Goal: Information Seeking & Learning: Learn about a topic

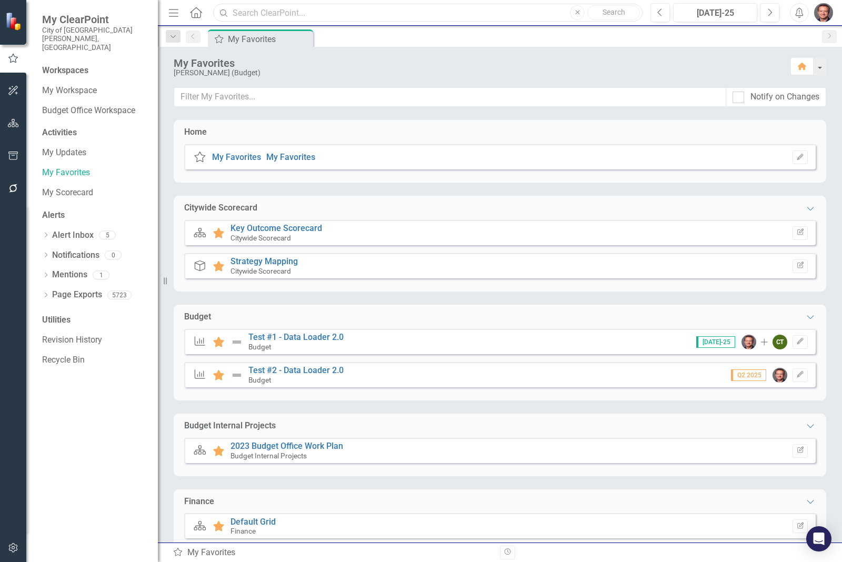
click at [253, 9] on input "text" at bounding box center [428, 13] width 430 height 18
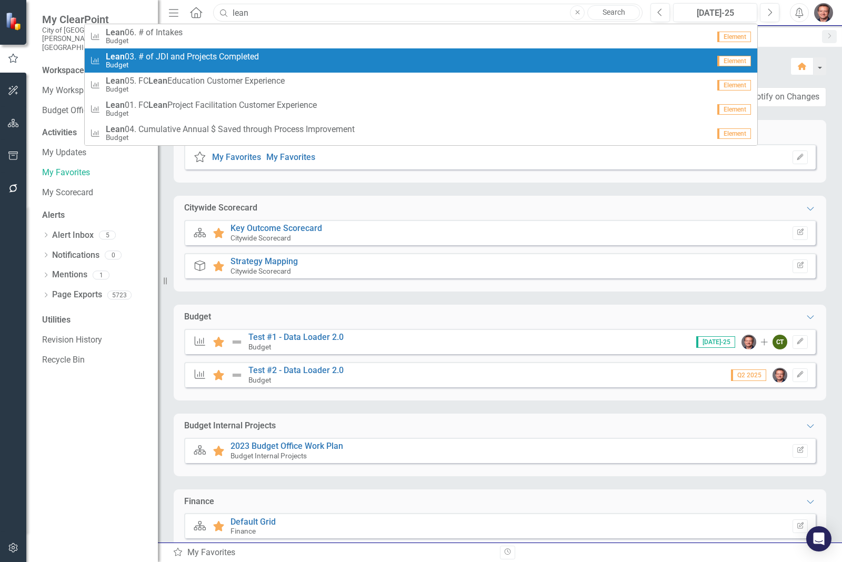
type input "lean"
click at [243, 57] on span "Lean 03. # of JDI and Projects Completed" at bounding box center [182, 56] width 153 height 9
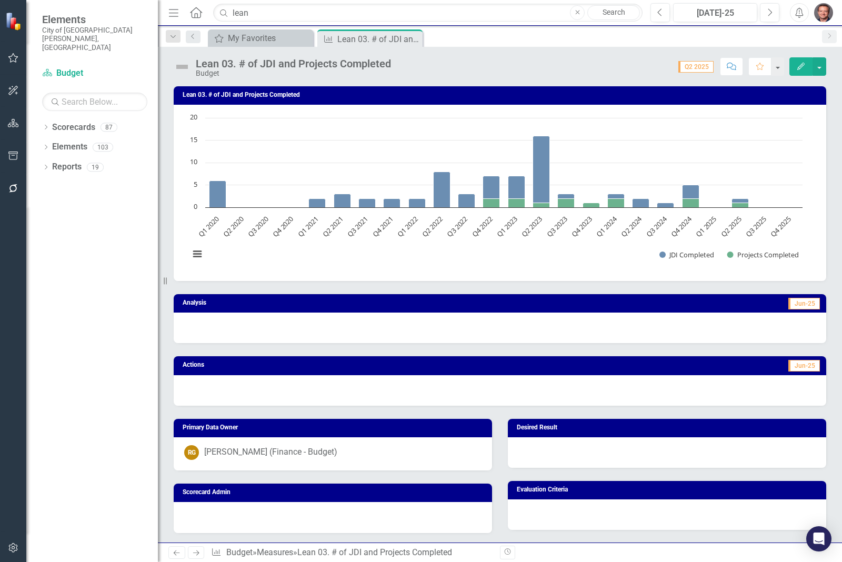
click at [631, 330] on div at bounding box center [500, 328] width 653 height 31
click at [634, 325] on div at bounding box center [500, 328] width 653 height 31
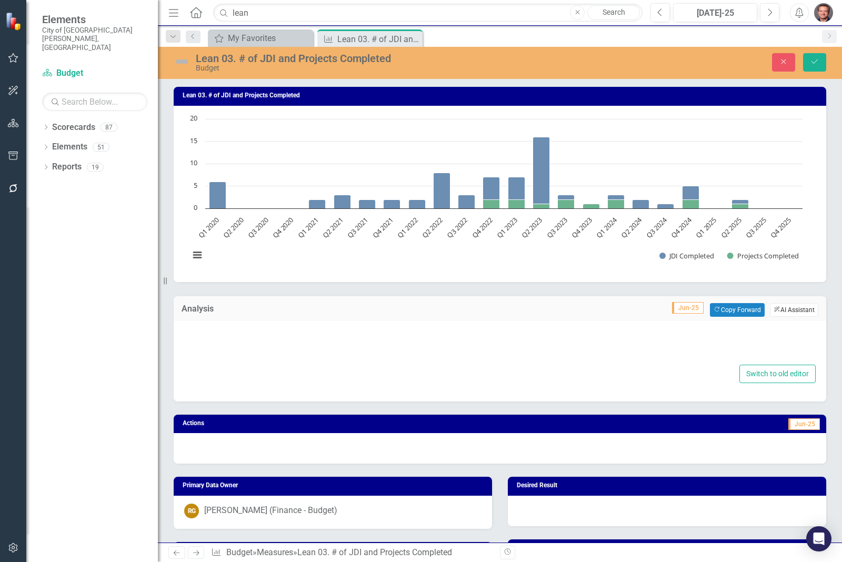
click at [785, 311] on button "ClearPoint AI AI Assistant" at bounding box center [794, 310] width 48 height 14
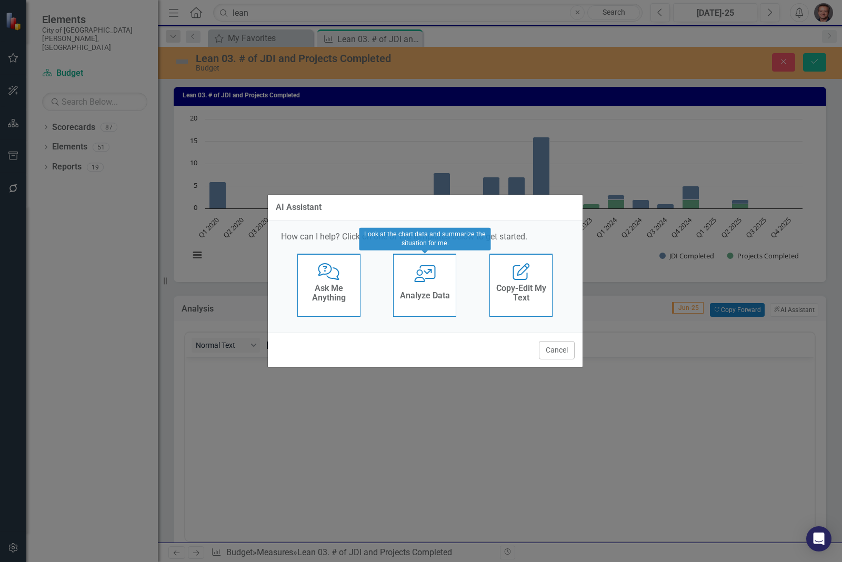
click at [427, 290] on div "Analyze Data" at bounding box center [425, 296] width 50 height 17
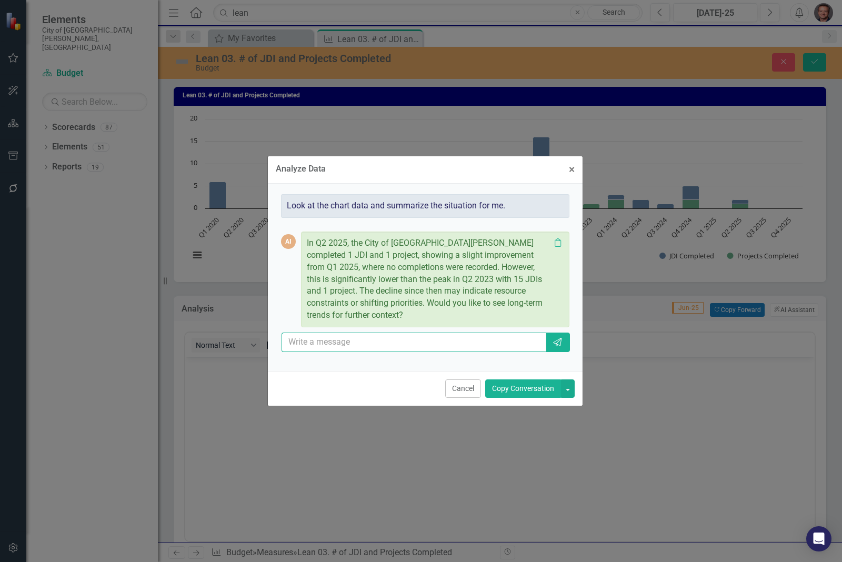
click at [403, 346] on input "text" at bounding box center [414, 342] width 265 height 19
type input "Please give me more detail"
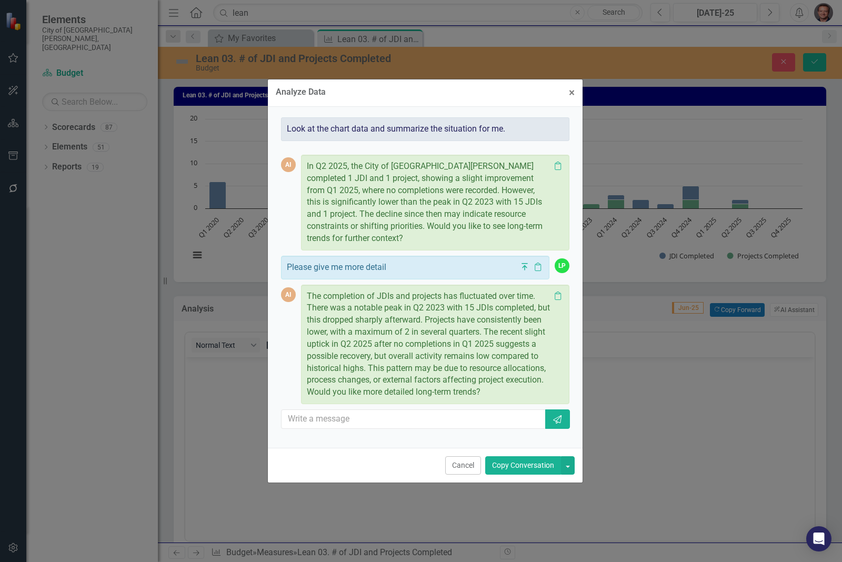
click at [526, 472] on button "Copy Conversation" at bounding box center [523, 465] width 76 height 18
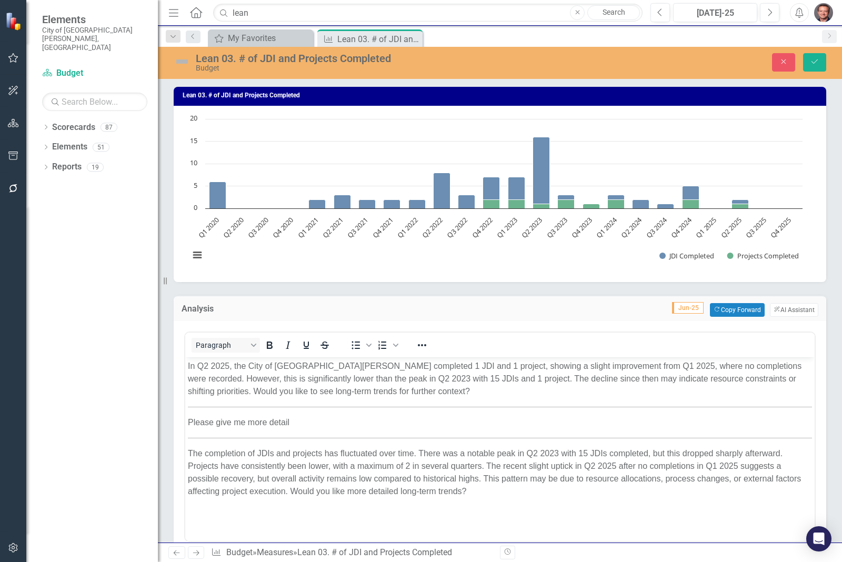
scroll to position [132, 0]
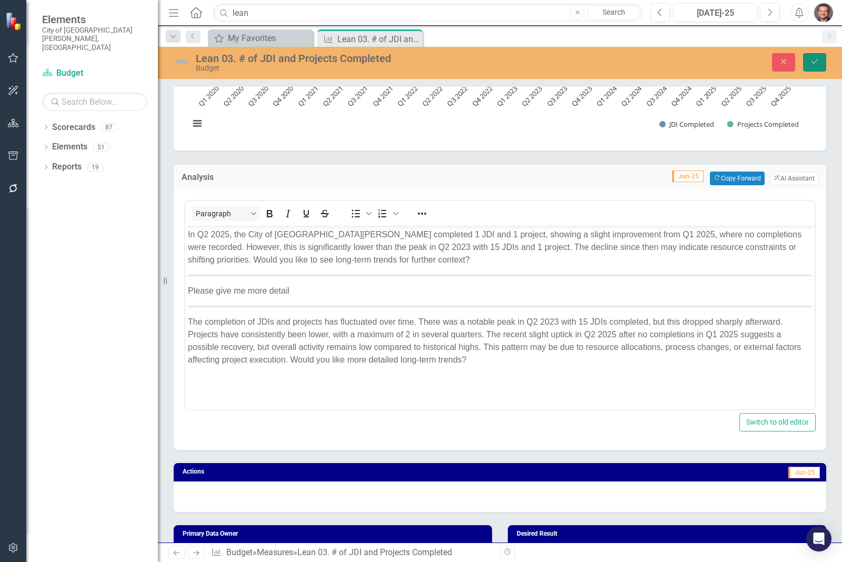
drag, startPoint x: 816, startPoint y: 61, endPoint x: 693, endPoint y: 414, distance: 373.9
click at [683, 416] on div "Lean 03. # of JDI and Projects Completed Budget Close Save Lean 03. # of JDI an…" at bounding box center [500, 295] width 684 height 496
click at [735, 494] on div at bounding box center [500, 497] width 653 height 31
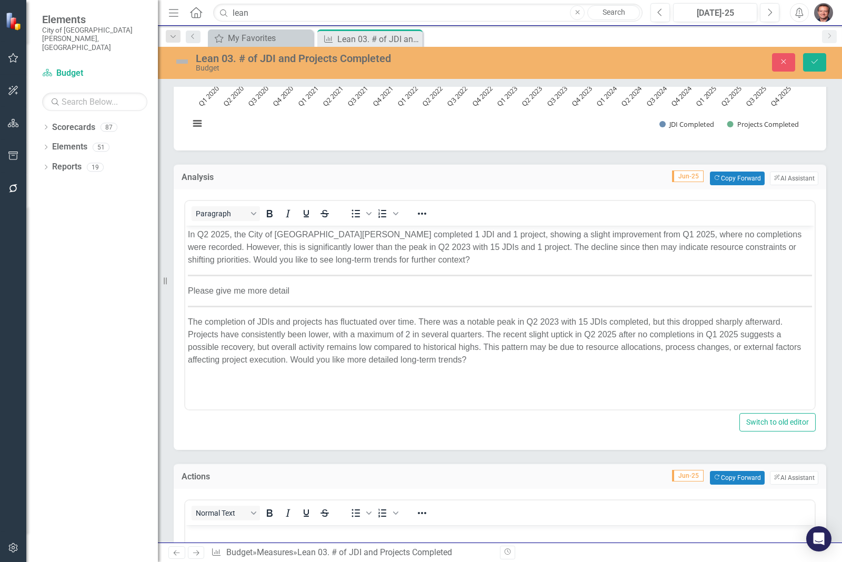
scroll to position [0, 0]
click at [790, 479] on button "ClearPoint AI AI Assistant" at bounding box center [794, 478] width 48 height 14
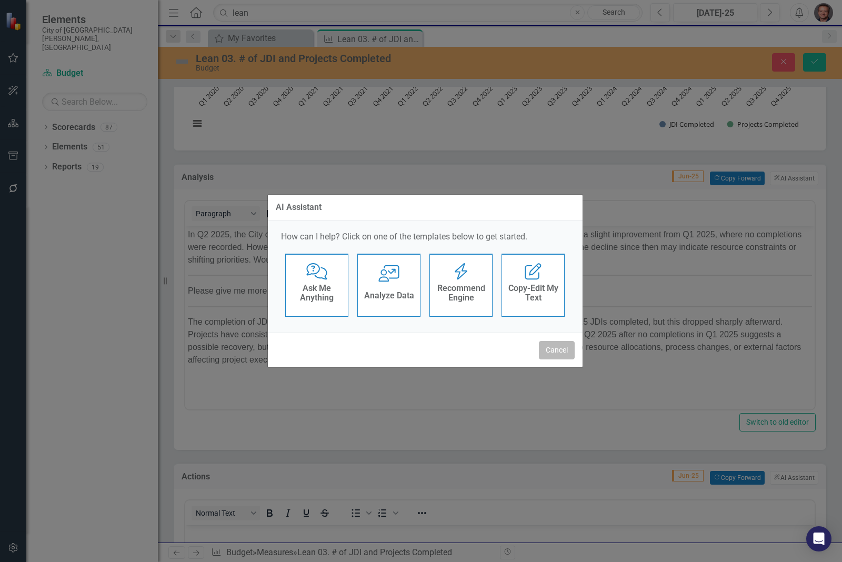
click at [570, 350] on button "Cancel" at bounding box center [557, 350] width 36 height 18
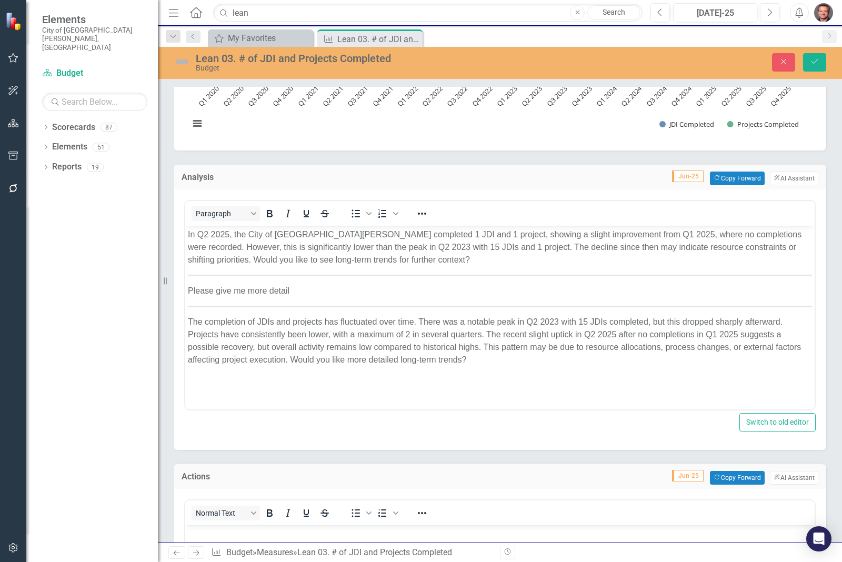
click at [450, 383] on html "In Q2 2025, the City of [GEOGRAPHIC_DATA][PERSON_NAME] completed 1 JDI and 1 pr…" at bounding box center [500, 304] width 630 height 158
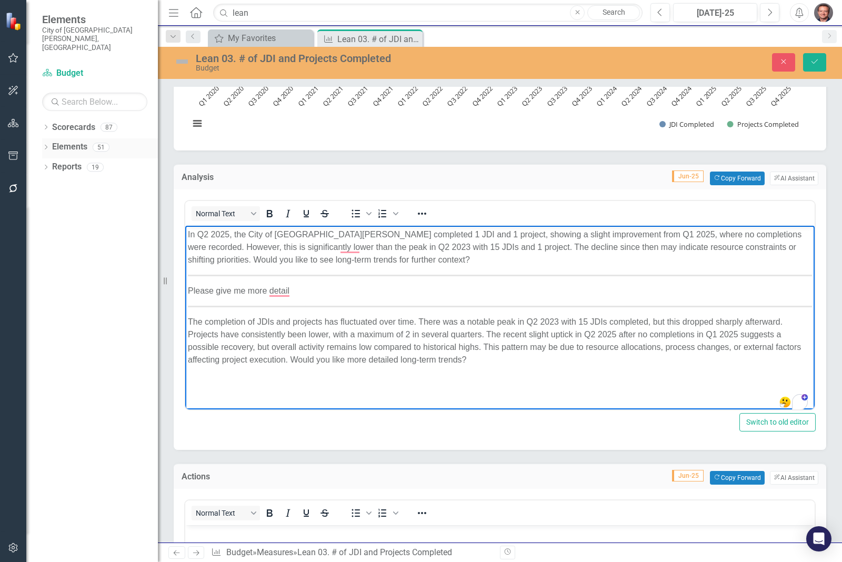
click at [85, 141] on link "Elements" at bounding box center [69, 147] width 35 height 12
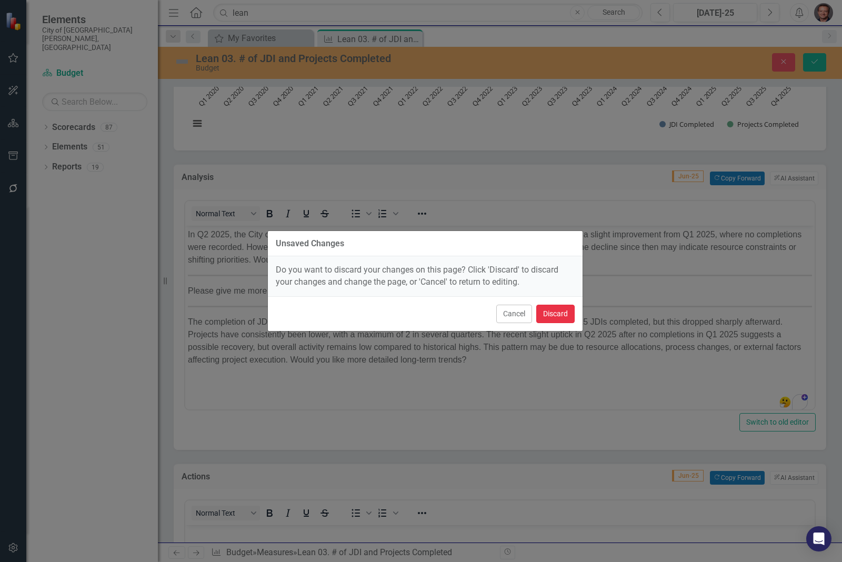
click at [555, 309] on button "Discard" at bounding box center [555, 314] width 38 height 18
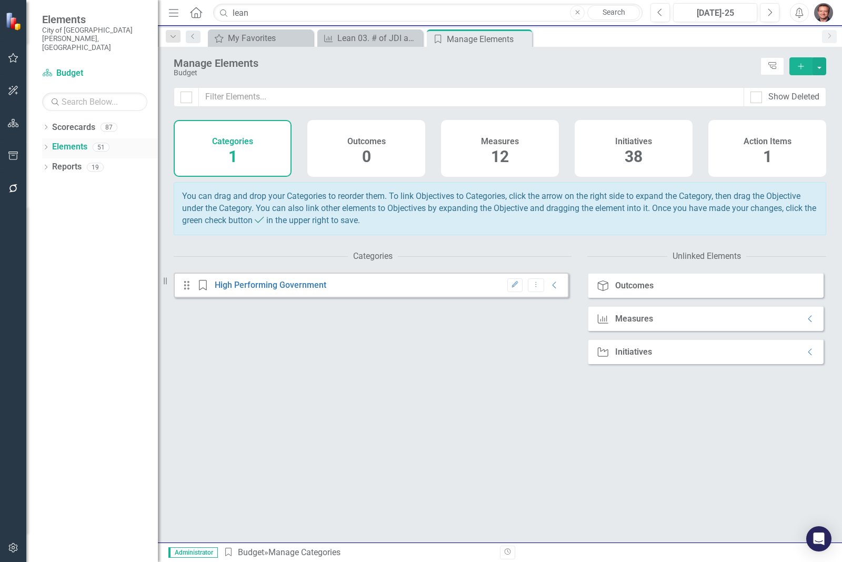
click at [45, 145] on icon "Dropdown" at bounding box center [45, 148] width 7 height 6
click at [96, 161] on link "Outcome Outcomes" at bounding box center [83, 167] width 53 height 12
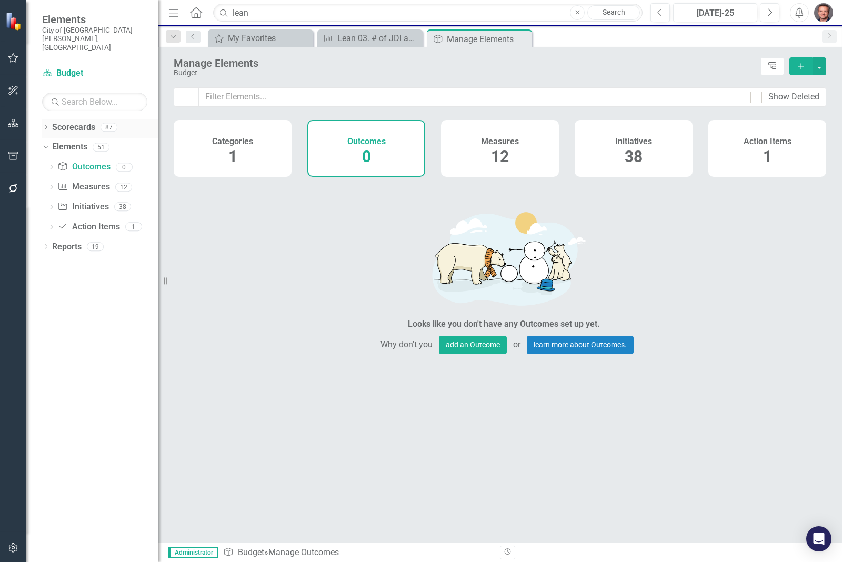
click at [45, 125] on icon "Dropdown" at bounding box center [45, 128] width 7 height 6
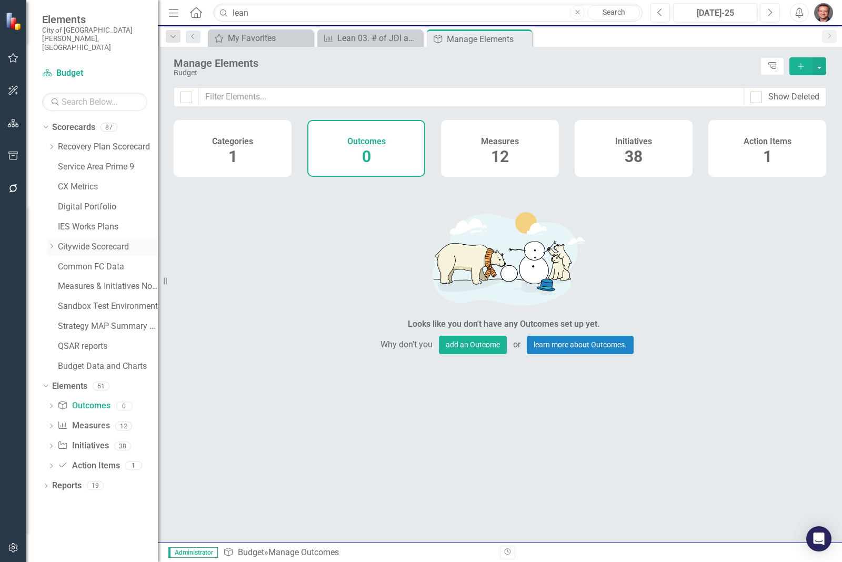
click at [97, 241] on link "Citywide Scorecard" at bounding box center [108, 247] width 100 height 12
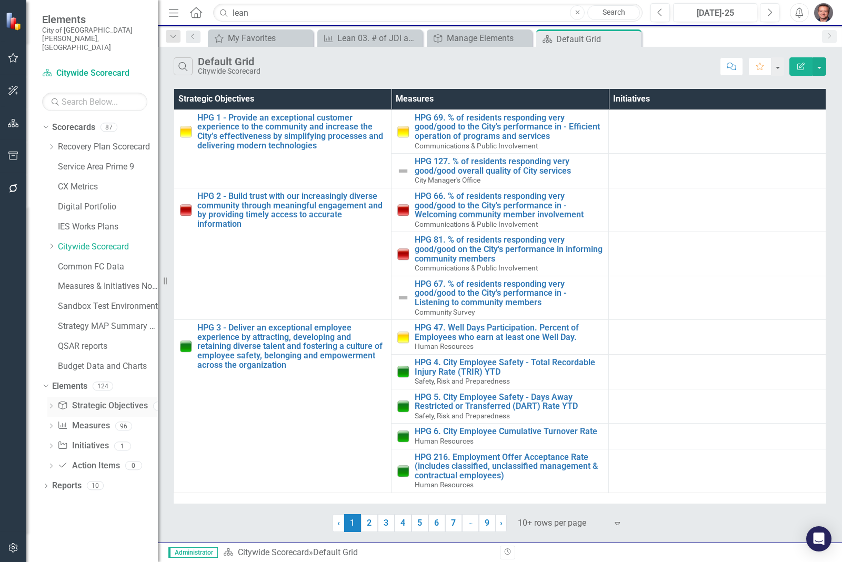
click at [98, 400] on link "Strategic Objective Strategic Objectives" at bounding box center [102, 406] width 90 height 12
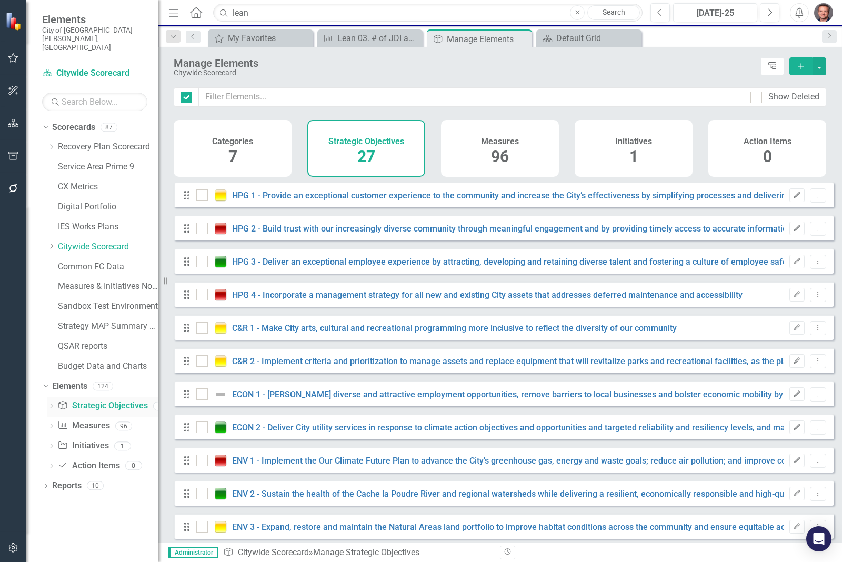
checkbox input "false"
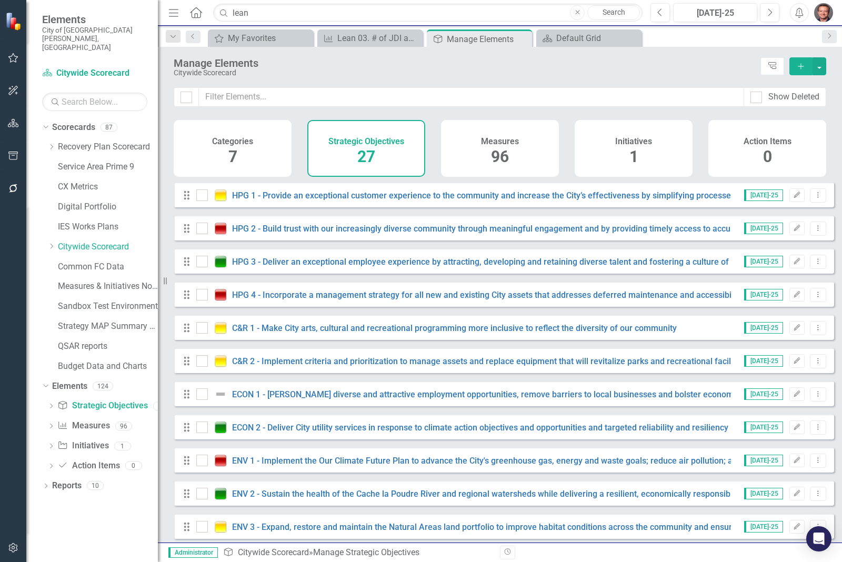
click at [233, 158] on span "7" at bounding box center [232, 156] width 9 height 18
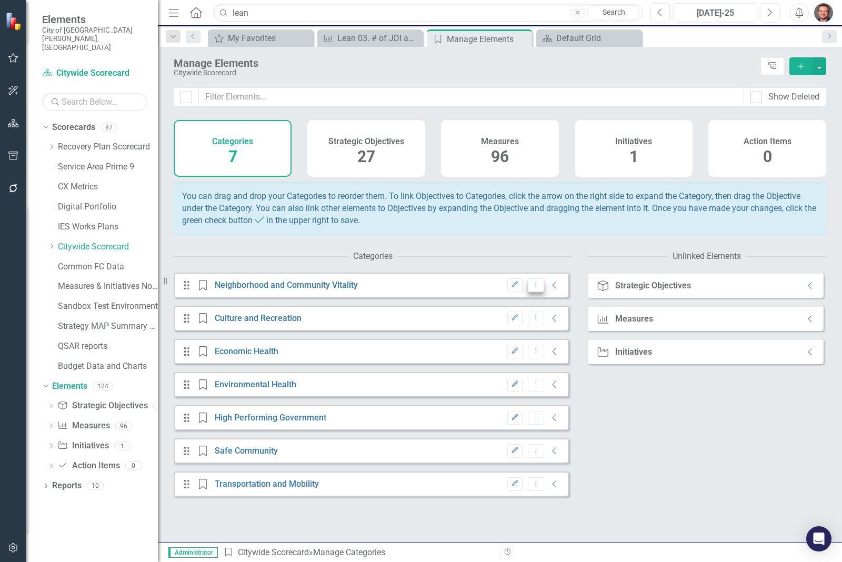
click at [532, 288] on icon "Dropdown Menu" at bounding box center [536, 284] width 9 height 7
click at [332, 290] on link "Neighborhood and Community Vitality" at bounding box center [286, 285] width 143 height 10
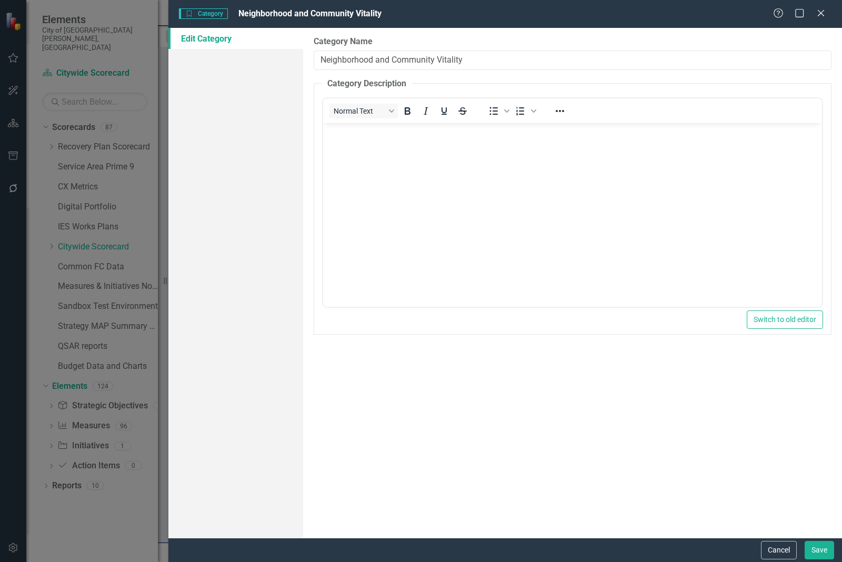
click at [210, 14] on span "Category Category" at bounding box center [203, 13] width 49 height 11
click at [640, 210] on body "Rich Text Area. Press ALT-0 for help." at bounding box center [572, 202] width 499 height 158
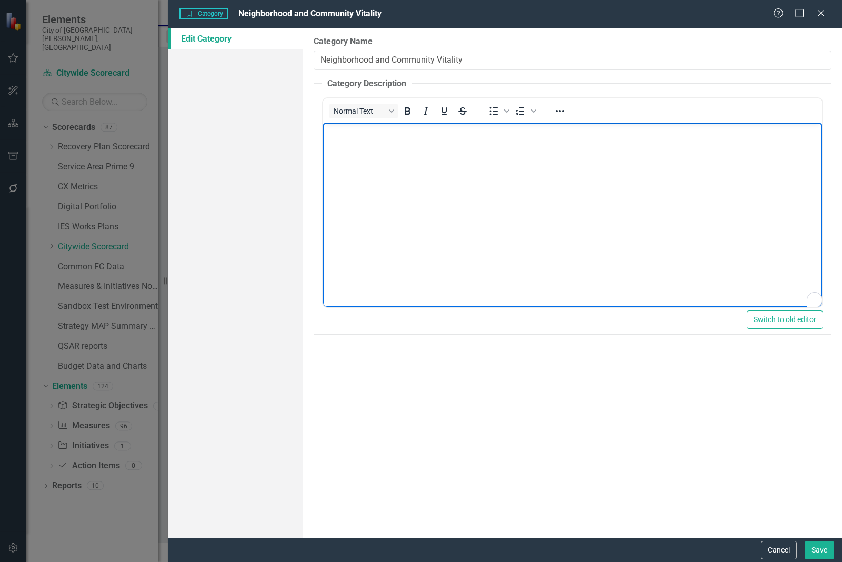
click at [640, 209] on body "To enrich screen reader interactions, please activate Accessibility in Grammarl…" at bounding box center [572, 202] width 499 height 158
click at [750, 375] on div "Category Name Neighborhood and Community Vitality Category Description Normal T…" at bounding box center [572, 283] width 539 height 510
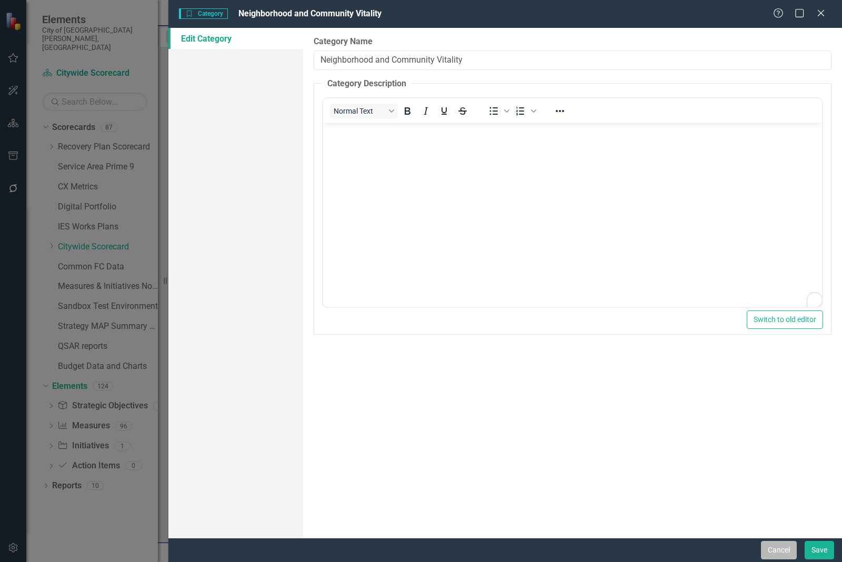
click at [782, 554] on button "Cancel" at bounding box center [779, 550] width 36 height 18
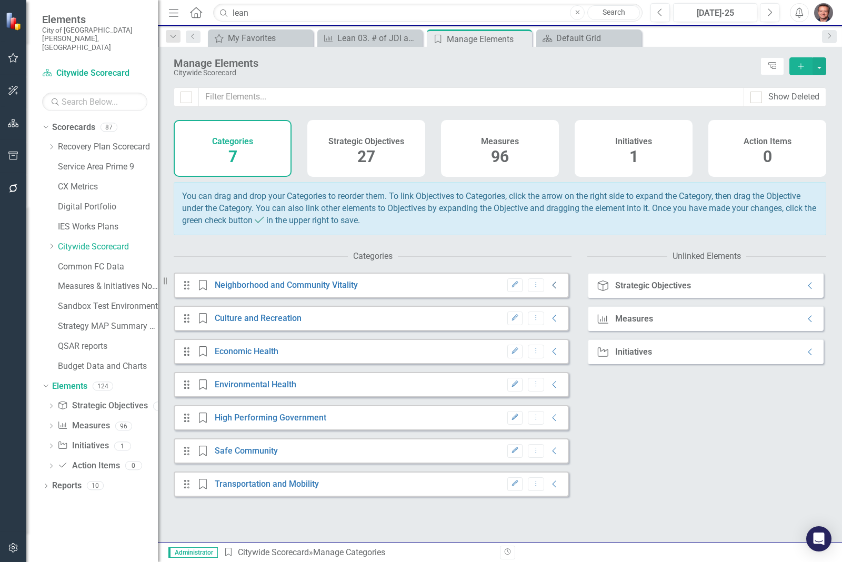
click at [550, 290] on icon "Collapse" at bounding box center [555, 285] width 11 height 8
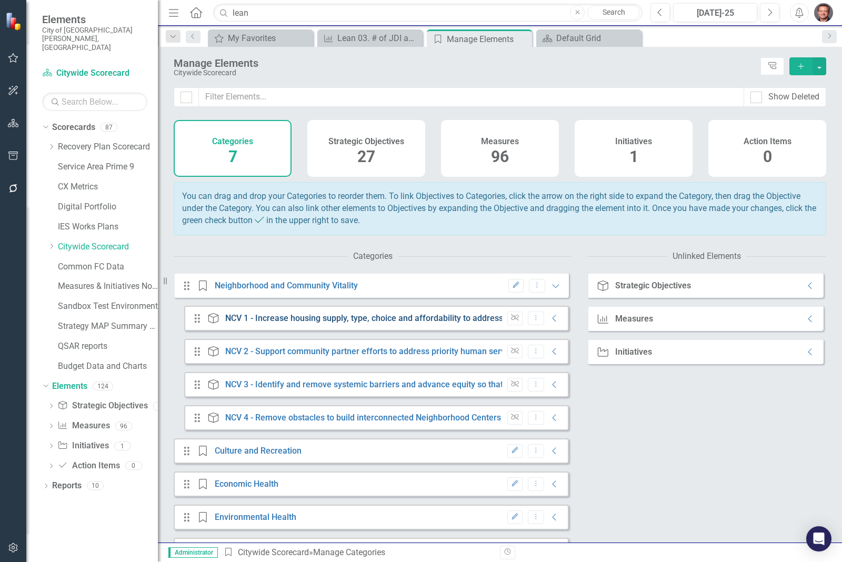
click at [401, 323] on link "NCV 1 - Increase housing supply, type, choice and affordability to address ineq…" at bounding box center [519, 318] width 588 height 10
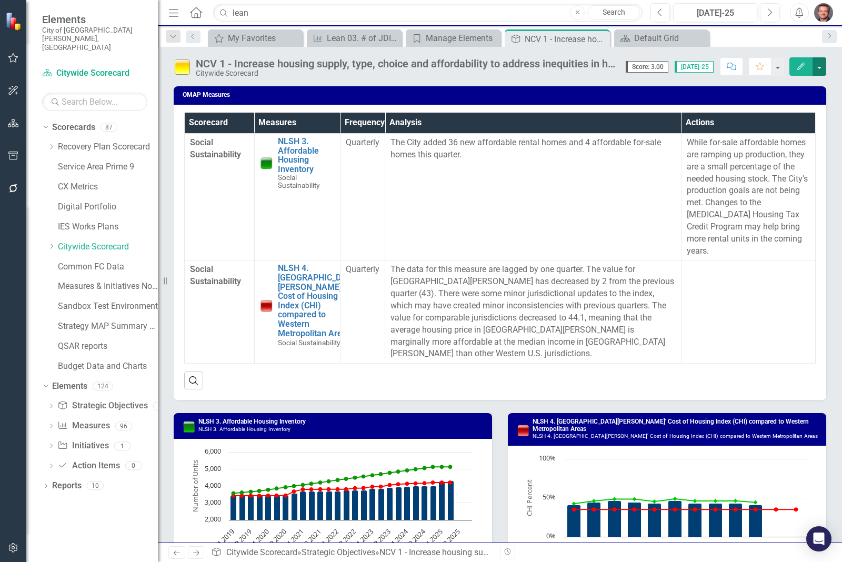
click at [819, 69] on button "button" at bounding box center [820, 66] width 14 height 18
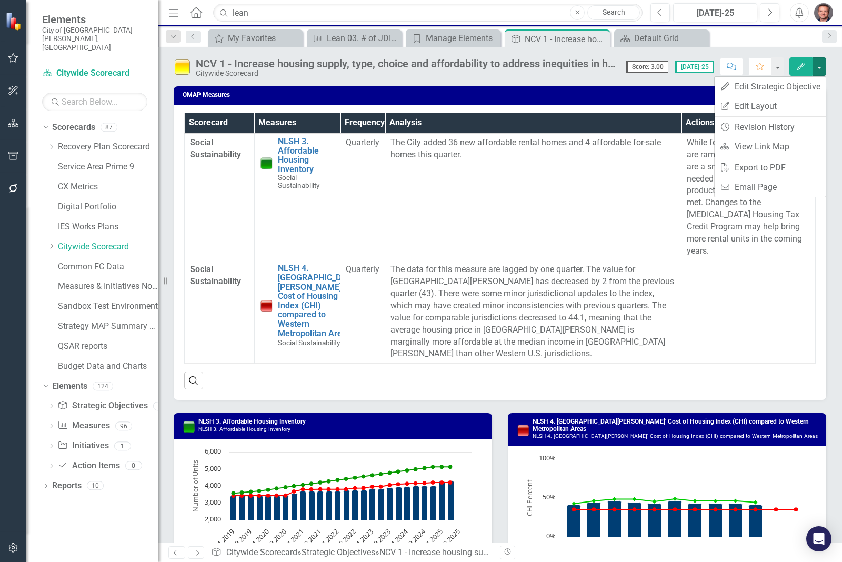
click at [432, 77] on div "Citywide Scorecard" at bounding box center [406, 73] width 420 height 8
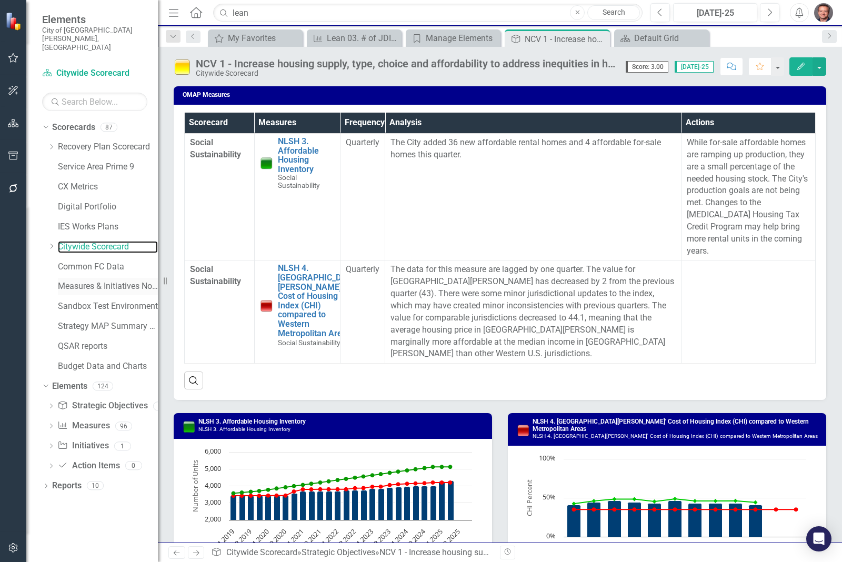
drag, startPoint x: 75, startPoint y: 230, endPoint x: 74, endPoint y: 270, distance: 40.5
click at [75, 241] on link "Citywide Scorecard" at bounding box center [108, 247] width 100 height 12
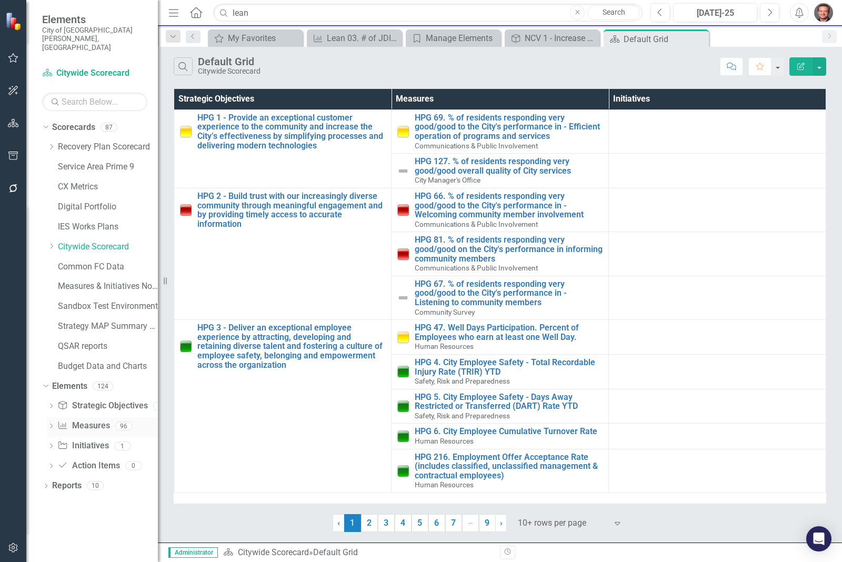
click at [87, 420] on link "Measure Measures" at bounding box center [83, 426] width 52 height 12
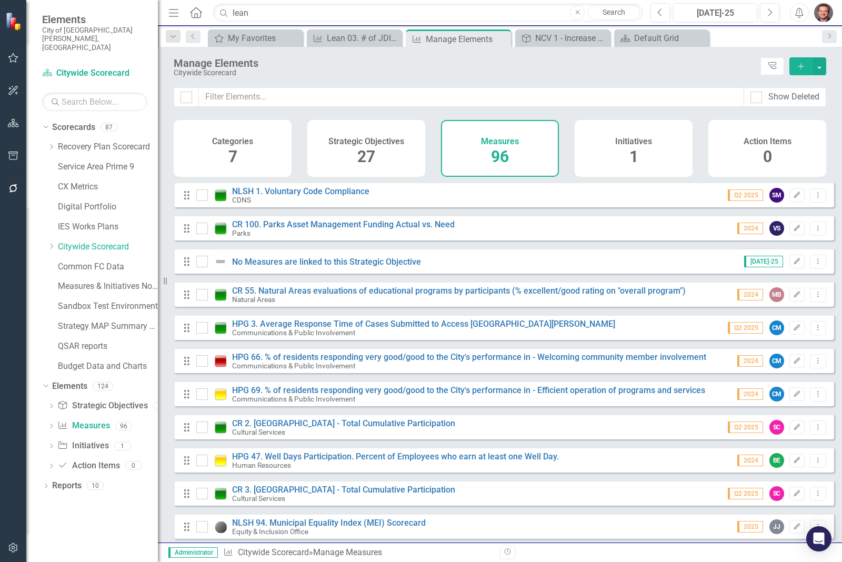
click at [498, 154] on span "96" at bounding box center [500, 156] width 18 height 18
click at [48, 424] on icon "Dropdown" at bounding box center [50, 427] width 7 height 6
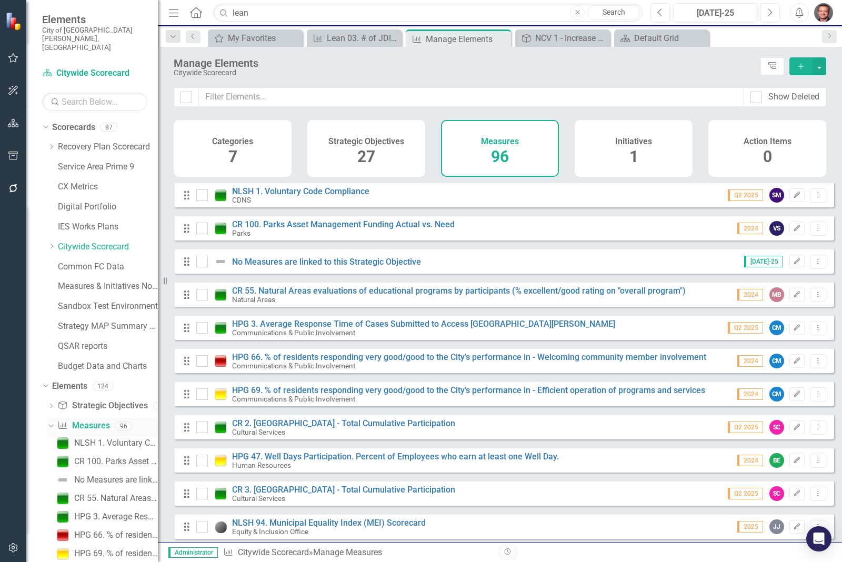
click at [48, 422] on icon "Dropdown" at bounding box center [50, 425] width 6 height 7
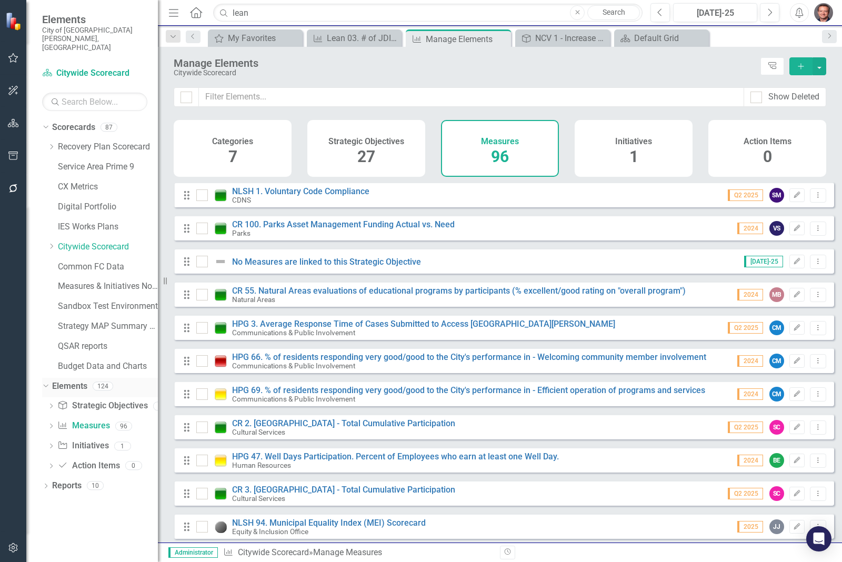
click at [47, 382] on icon "Dropdown" at bounding box center [45, 385] width 6 height 7
click at [46, 404] on icon "Dropdown" at bounding box center [45, 407] width 7 height 6
click at [89, 479] on link "Measure Measures" at bounding box center [83, 485] width 52 height 12
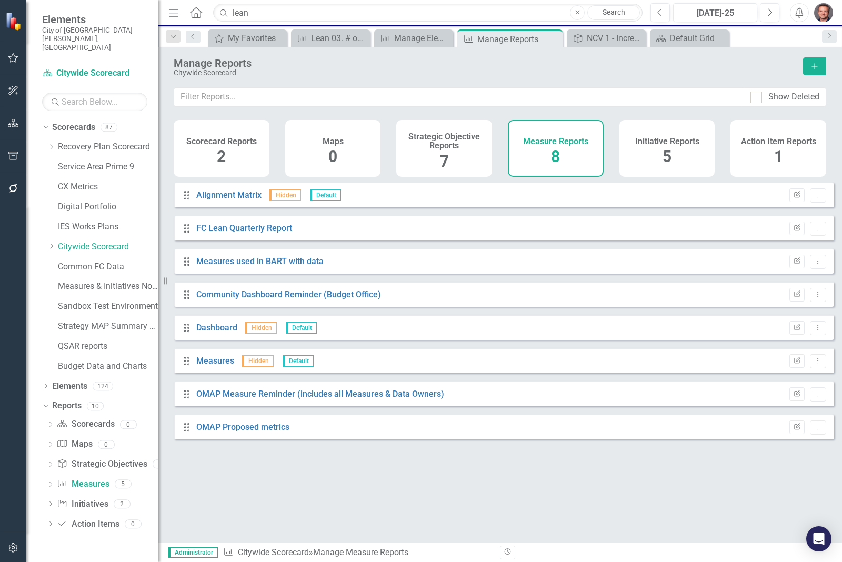
click at [553, 158] on span "8" at bounding box center [555, 156] width 9 height 18
click at [308, 300] on link "Community Dashboard Reminder (Budget Office)" at bounding box center [288, 295] width 185 height 10
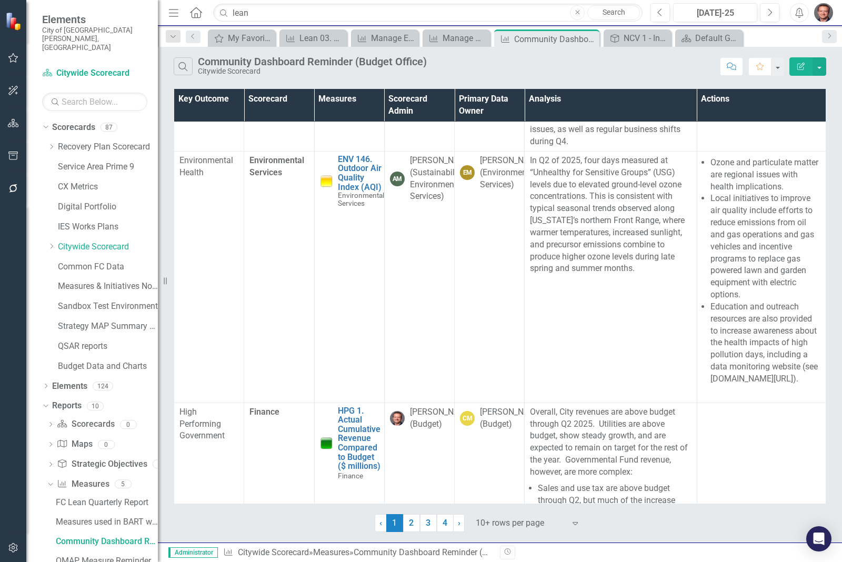
scroll to position [1411, 0]
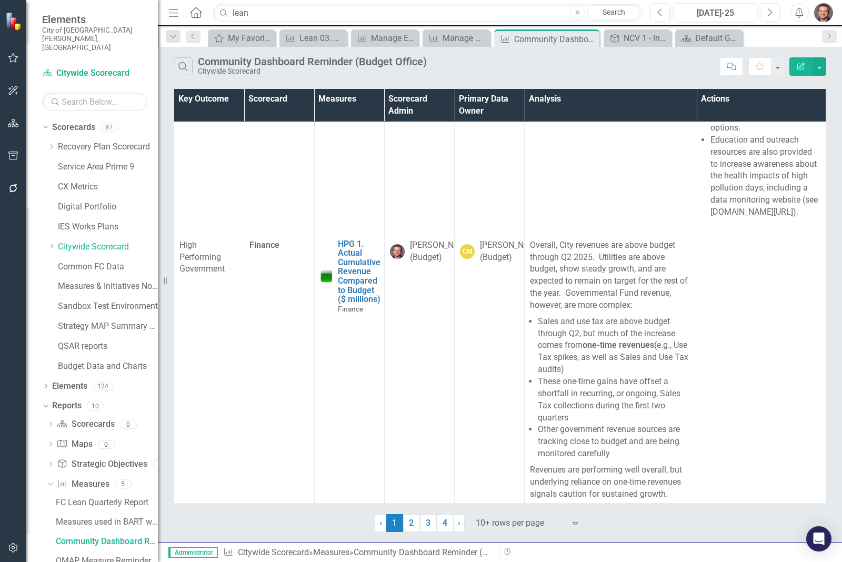
click at [408, 527] on link "2" at bounding box center [411, 523] width 17 height 18
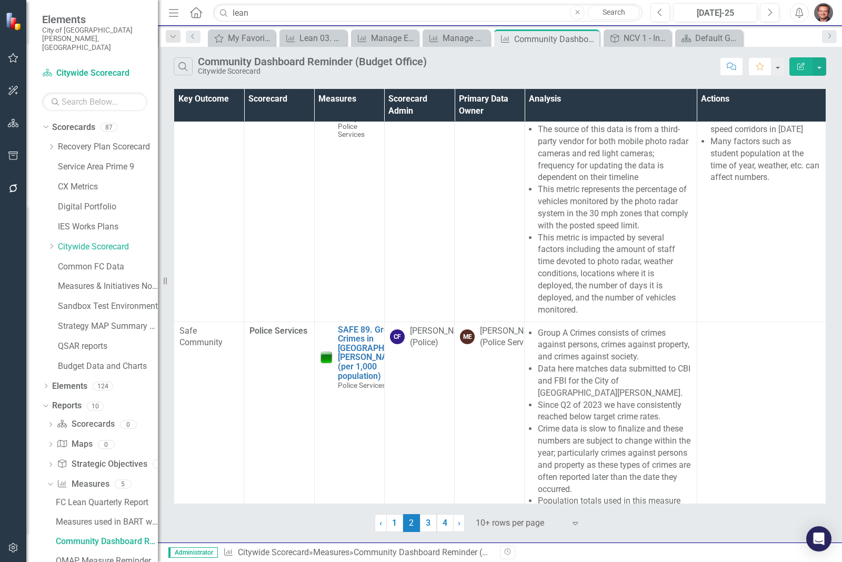
scroll to position [2308, 0]
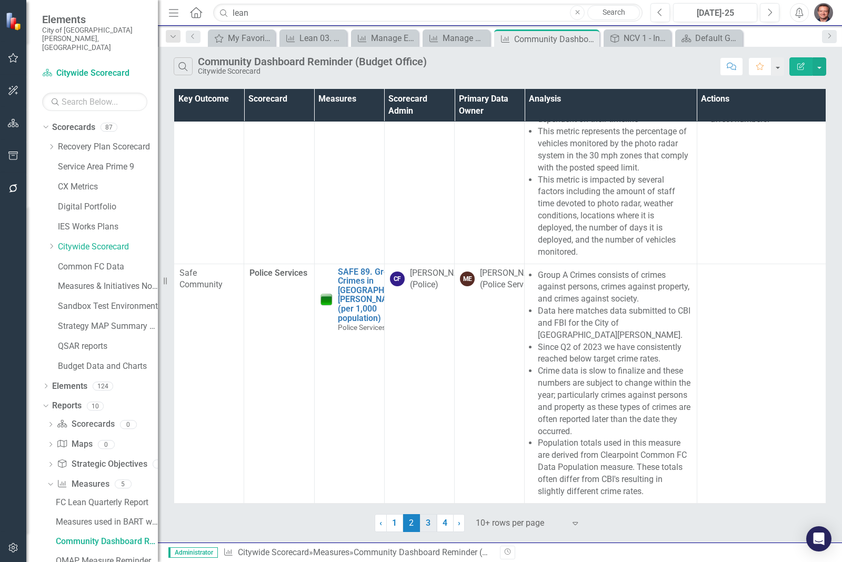
click at [425, 531] on link "3" at bounding box center [428, 523] width 17 height 18
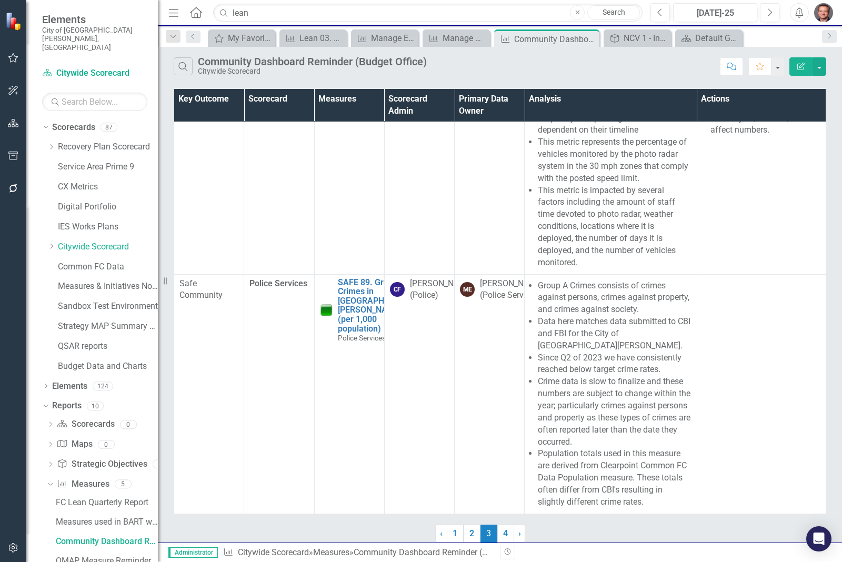
scroll to position [0, 0]
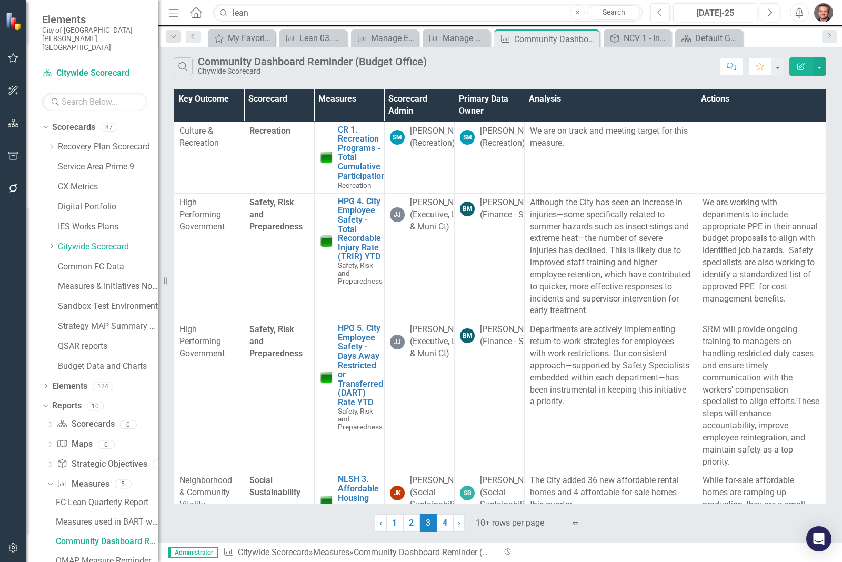
click at [822, 14] on img "button" at bounding box center [823, 12] width 19 height 19
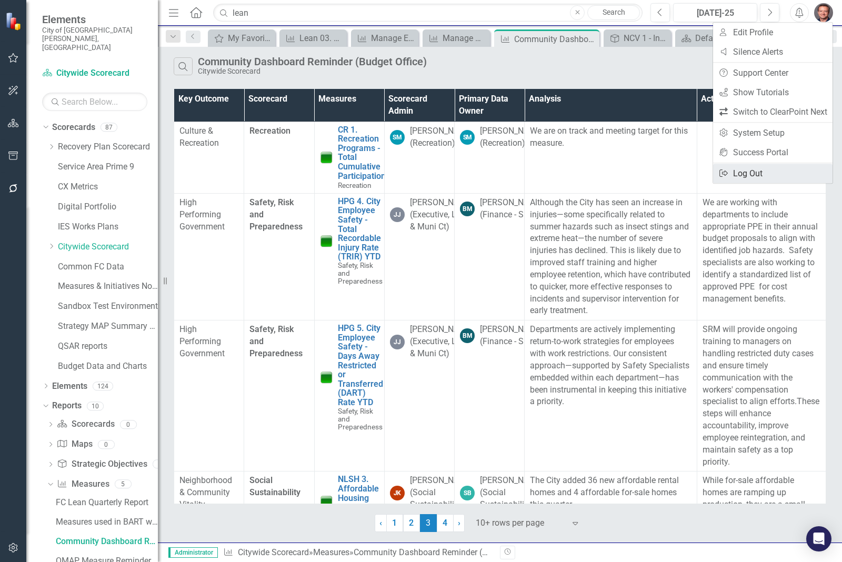
click at [754, 172] on link "Logout Log Out" at bounding box center [772, 173] width 119 height 19
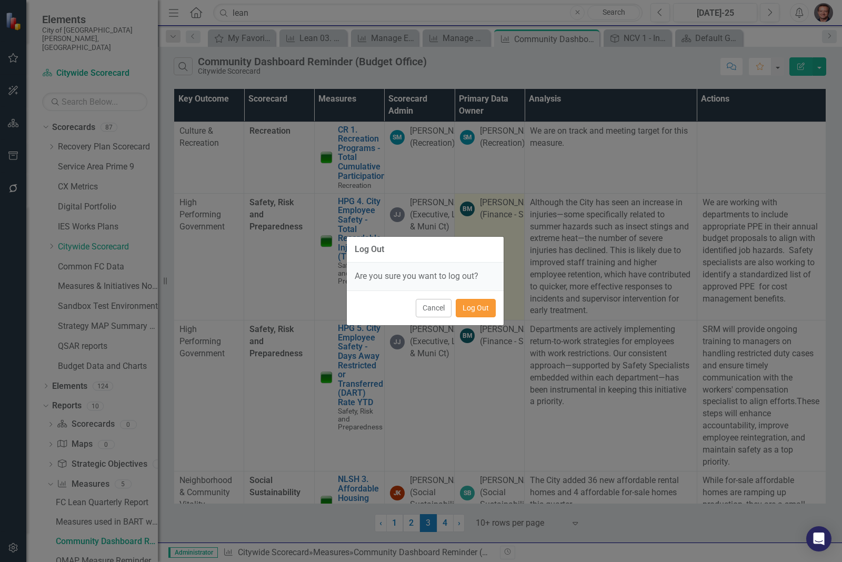
click at [471, 311] on button "Log Out" at bounding box center [476, 308] width 40 height 18
